Goal: Information Seeking & Learning: Learn about a topic

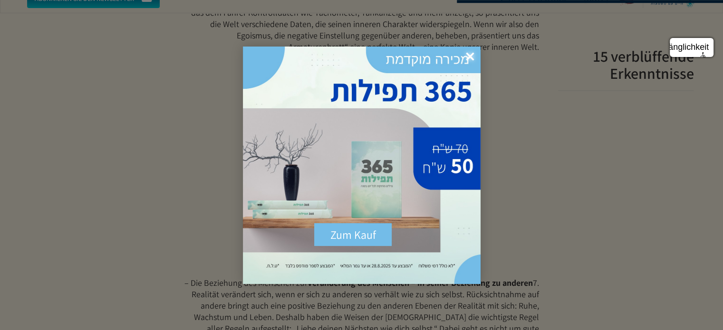
scroll to position [855, 0]
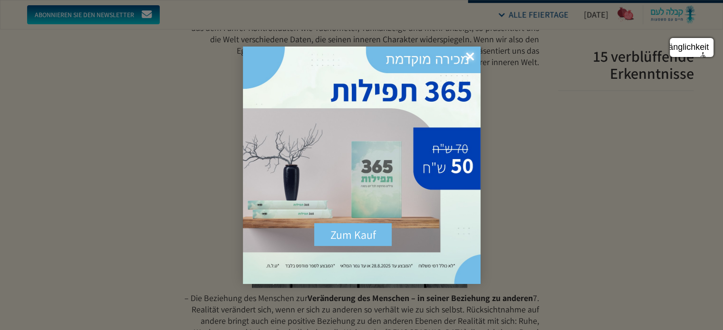
click at [467, 55] on font "×" at bounding box center [470, 57] width 9 height 24
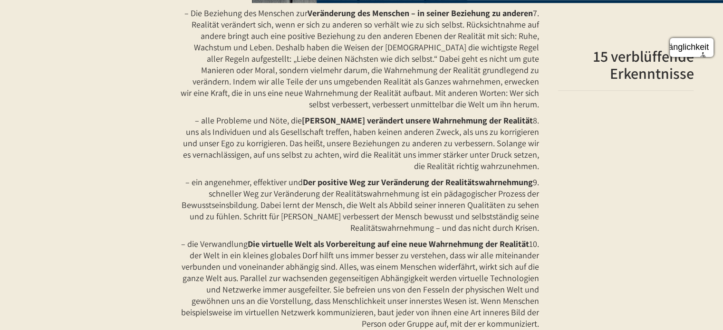
scroll to position [1378, 0]
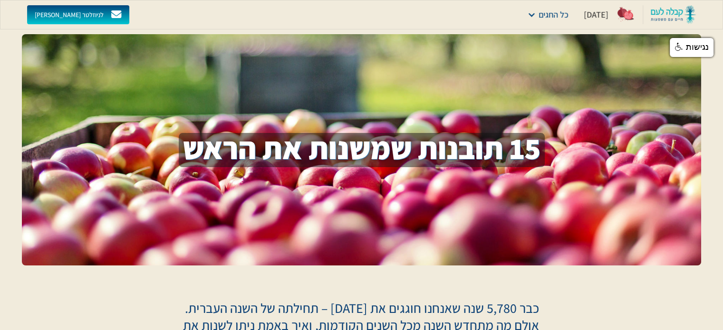
click at [545, 195] on div "15 תובנות שמשנות את הראש 1" at bounding box center [361, 149] width 679 height 231
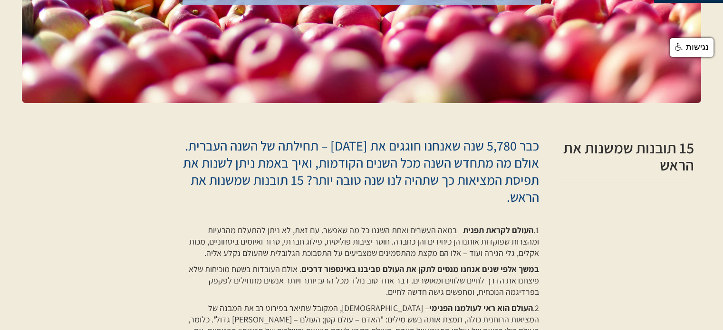
scroll to position [190, 0]
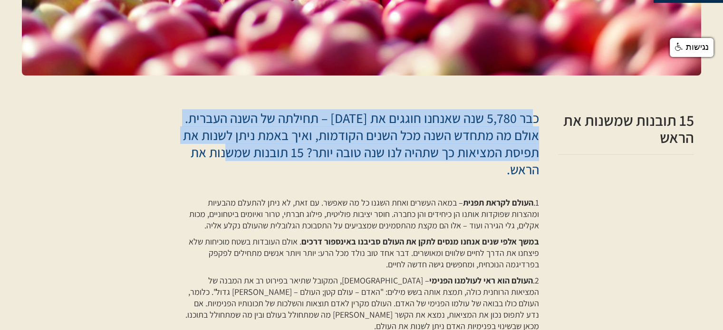
drag, startPoint x: 535, startPoint y: 114, endPoint x: 531, endPoint y: 170, distance: 55.7
click at [532, 170] on p "כבר 5,780 שנה שאנחנו חוגגים את [DATE] – תחילתה של השנה העברית. אולם מה מתחדש הש…" at bounding box center [359, 144] width 359 height 68
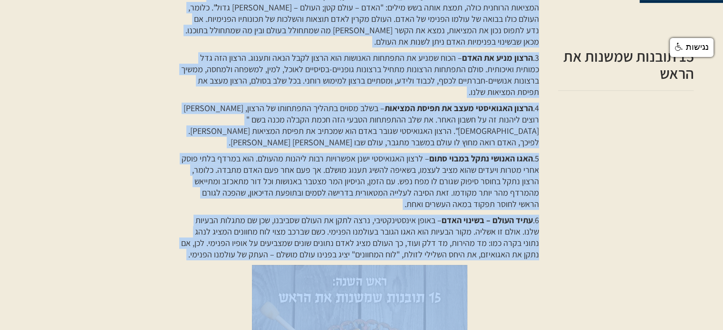
scroll to position [523, 0]
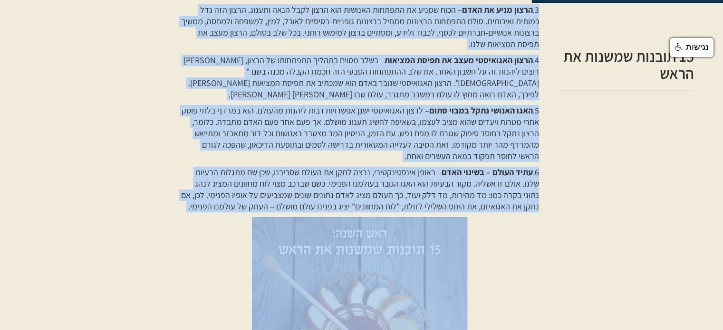
drag, startPoint x: 540, startPoint y: 95, endPoint x: 203, endPoint y: 190, distance: 349.9
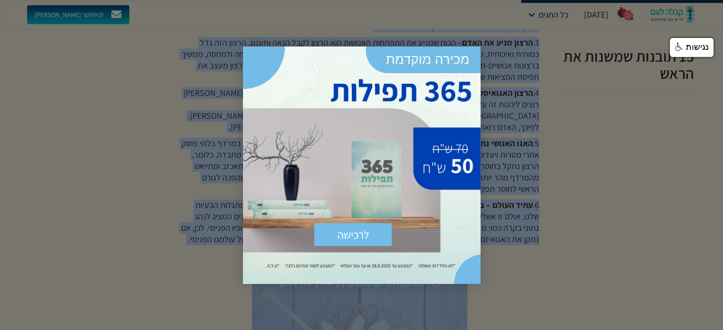
scroll to position [475, 0]
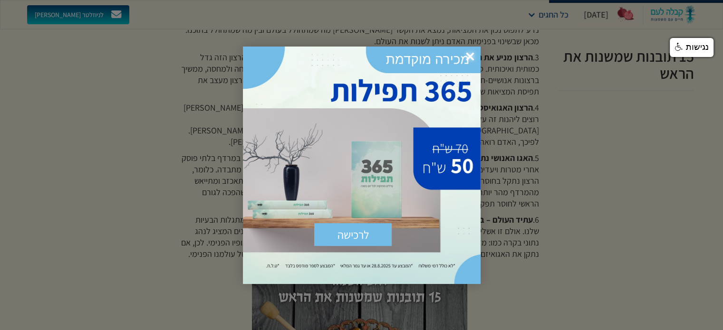
click at [470, 56] on span "×" at bounding box center [469, 57] width 21 height 21
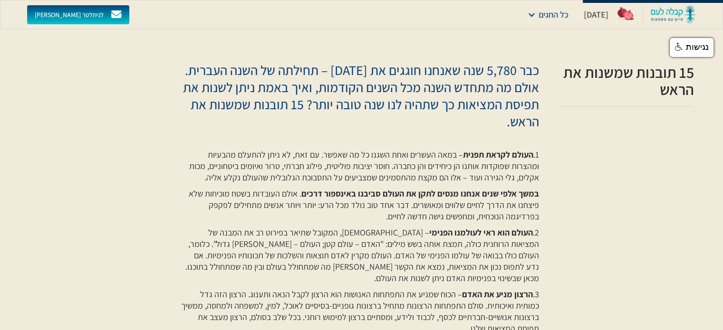
scroll to position [238, 0]
drag, startPoint x: 209, startPoint y: 241, endPoint x: 540, endPoint y: 66, distance: 374.7
copy div "lor 0,171 ips dolors ametco ad eli sedd – eiusmo te inci utlabo. etdo ma aliqu …"
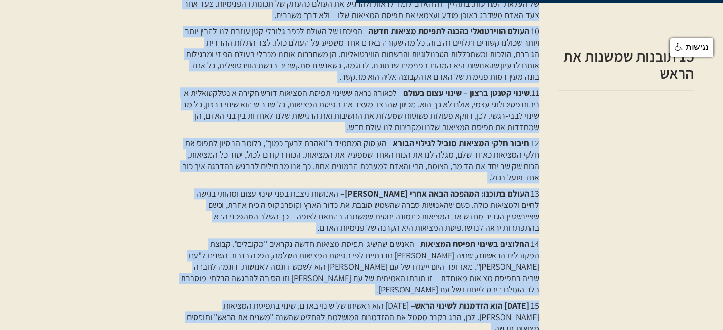
scroll to position [1188, 0]
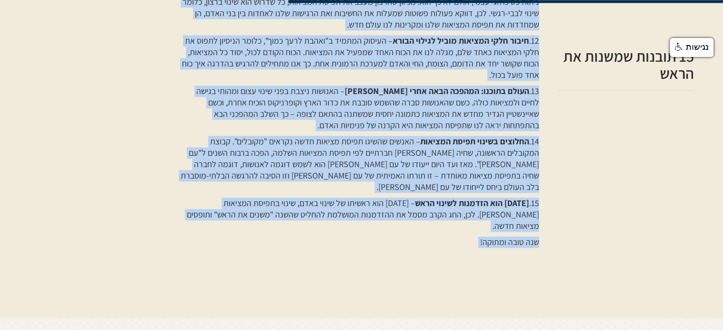
drag, startPoint x: 536, startPoint y: 172, endPoint x: 526, endPoint y: 251, distance: 79.0
copy div "1. lorem ipsu – dolor sitam – cons ad elit seddoei tempo inci utl etdolo magna …"
